Goal: Task Accomplishment & Management: Use online tool/utility

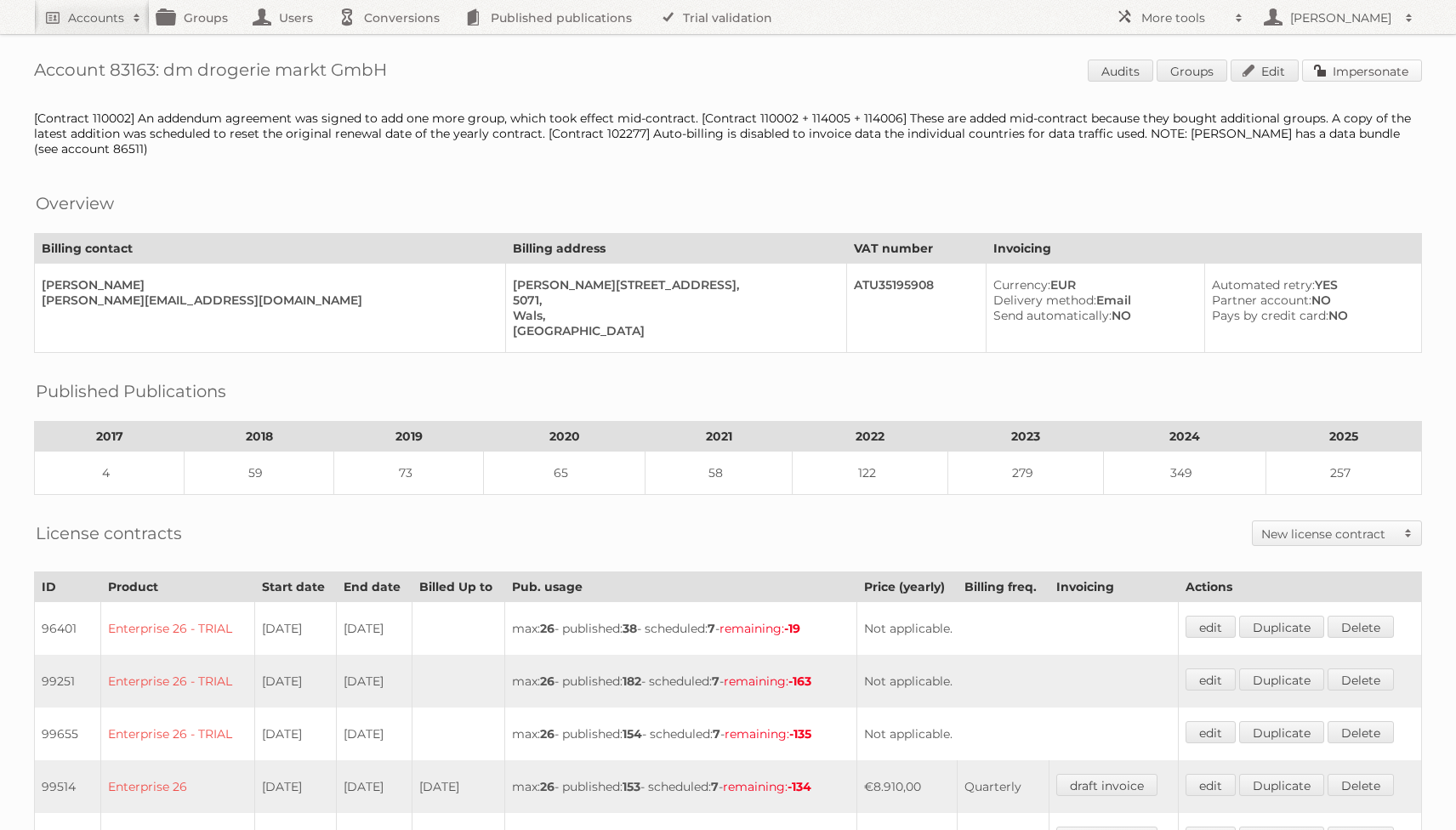
click at [1349, 61] on link "Impersonate" at bounding box center [1362, 70] width 120 height 22
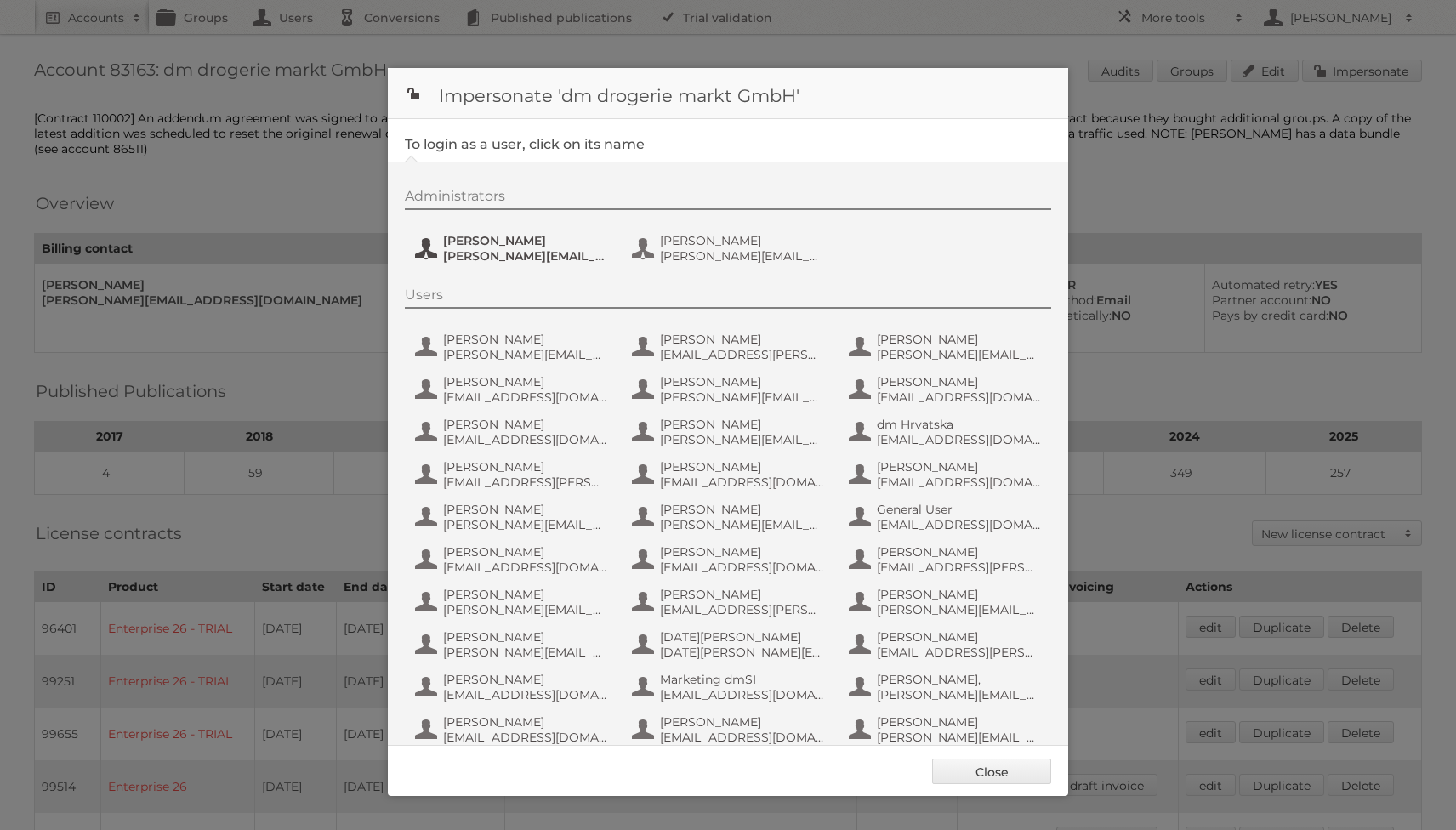
click at [505, 258] on span "[PERSON_NAME][EMAIL_ADDRESS][PERSON_NAME][DOMAIN_NAME]" at bounding box center [525, 257] width 165 height 16
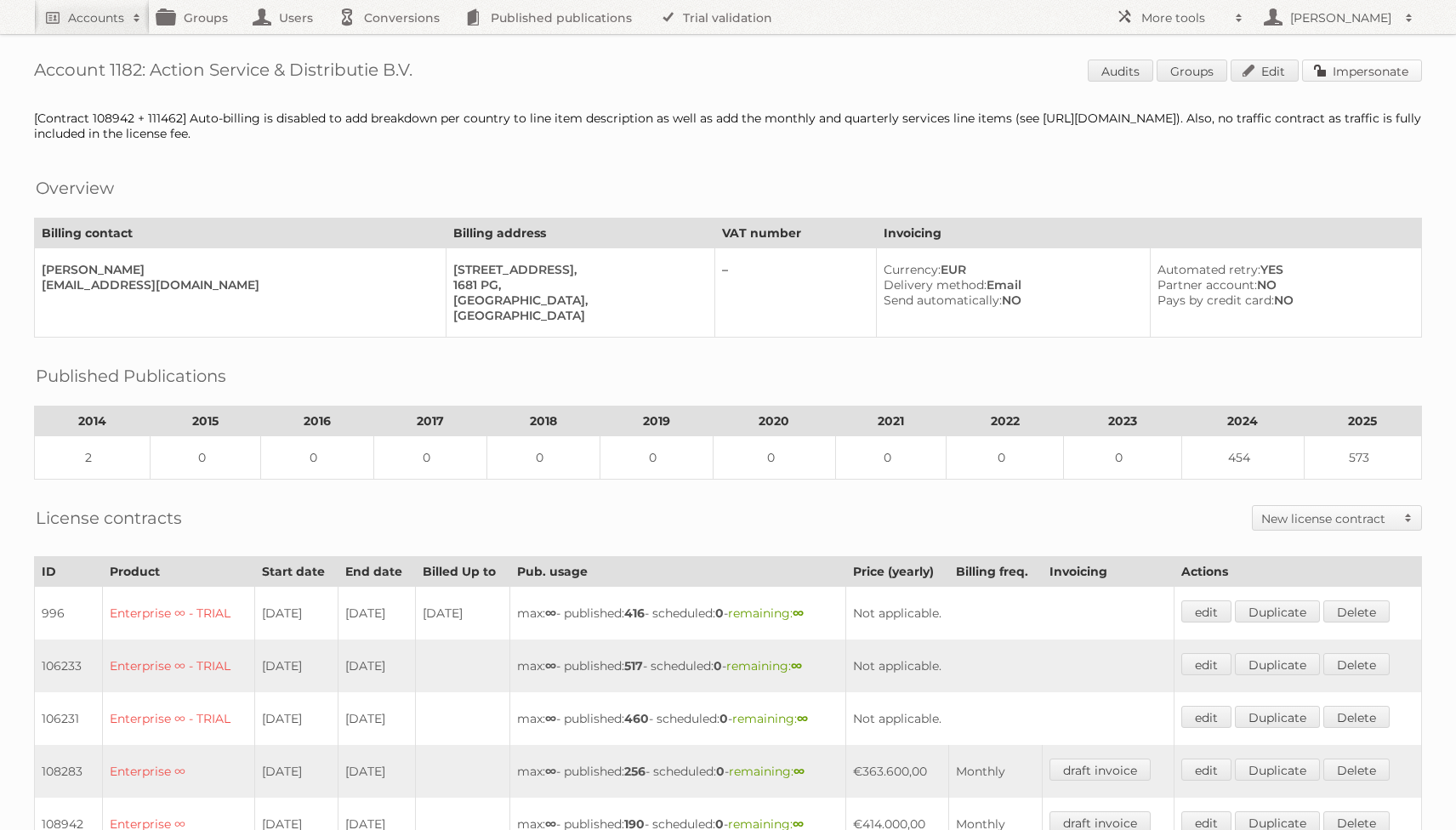
click at [1325, 74] on link "Impersonate" at bounding box center [1362, 70] width 120 height 22
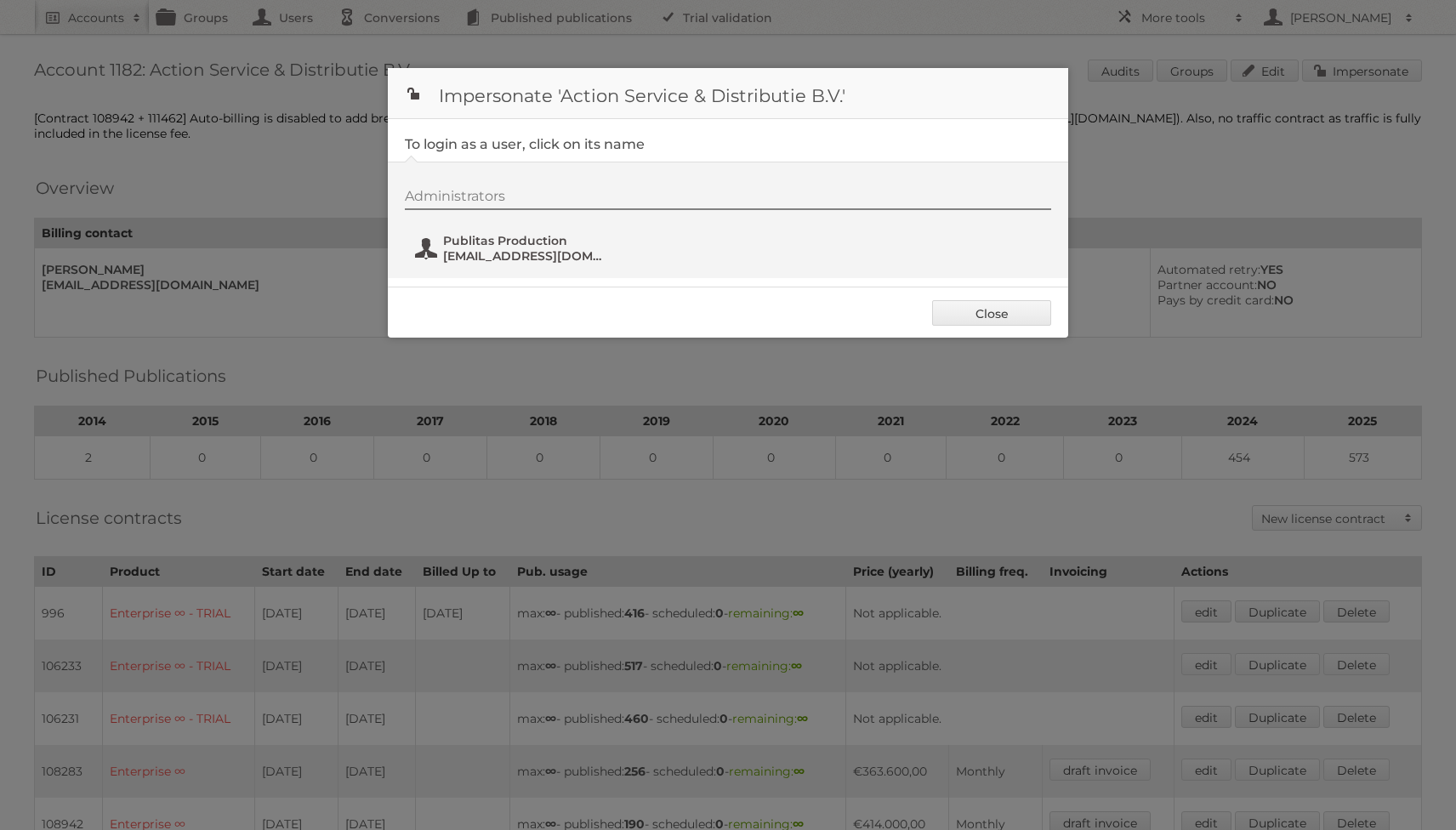
click at [486, 238] on span "Publitas Production" at bounding box center [525, 241] width 165 height 16
